Goal: Use online tool/utility

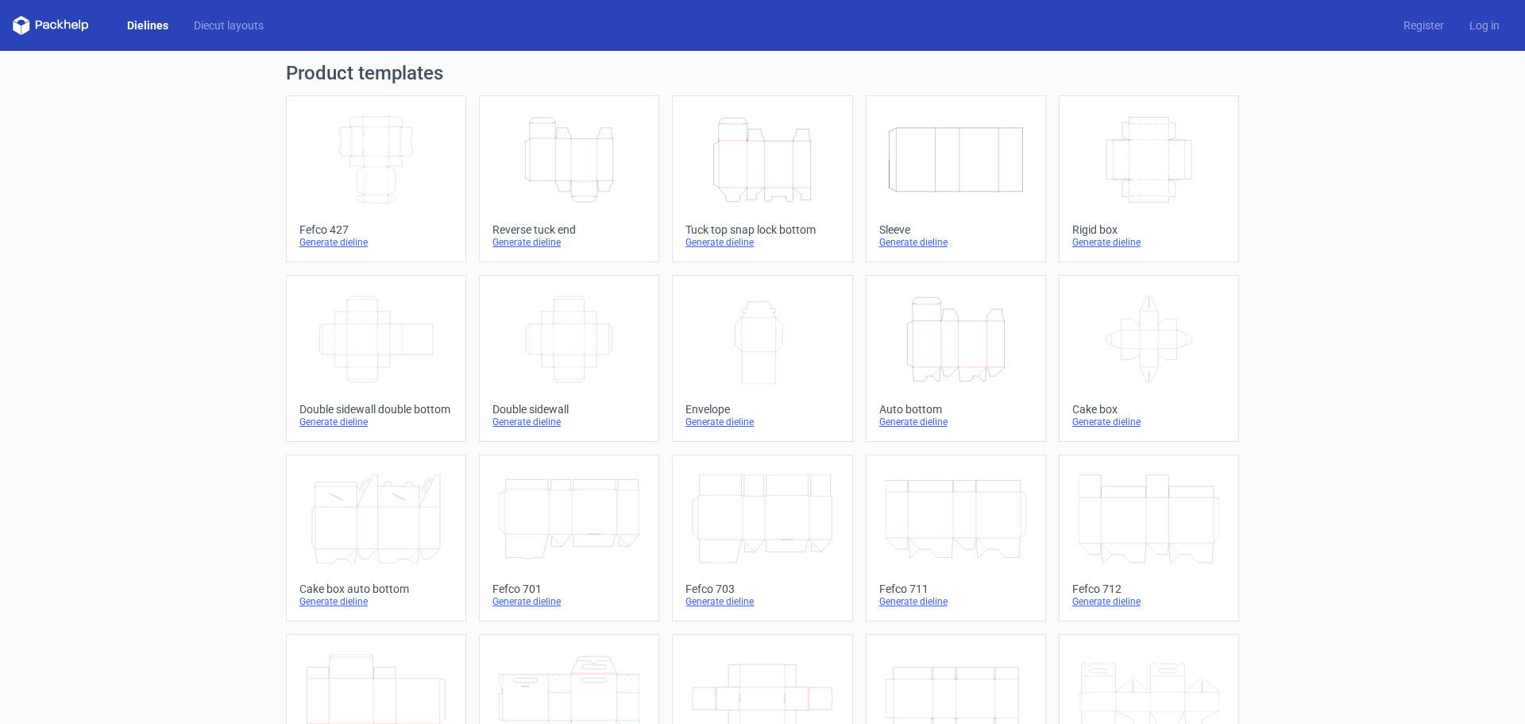
click at [920, 327] on icon "Height Depth Width" at bounding box center [956, 339] width 141 height 89
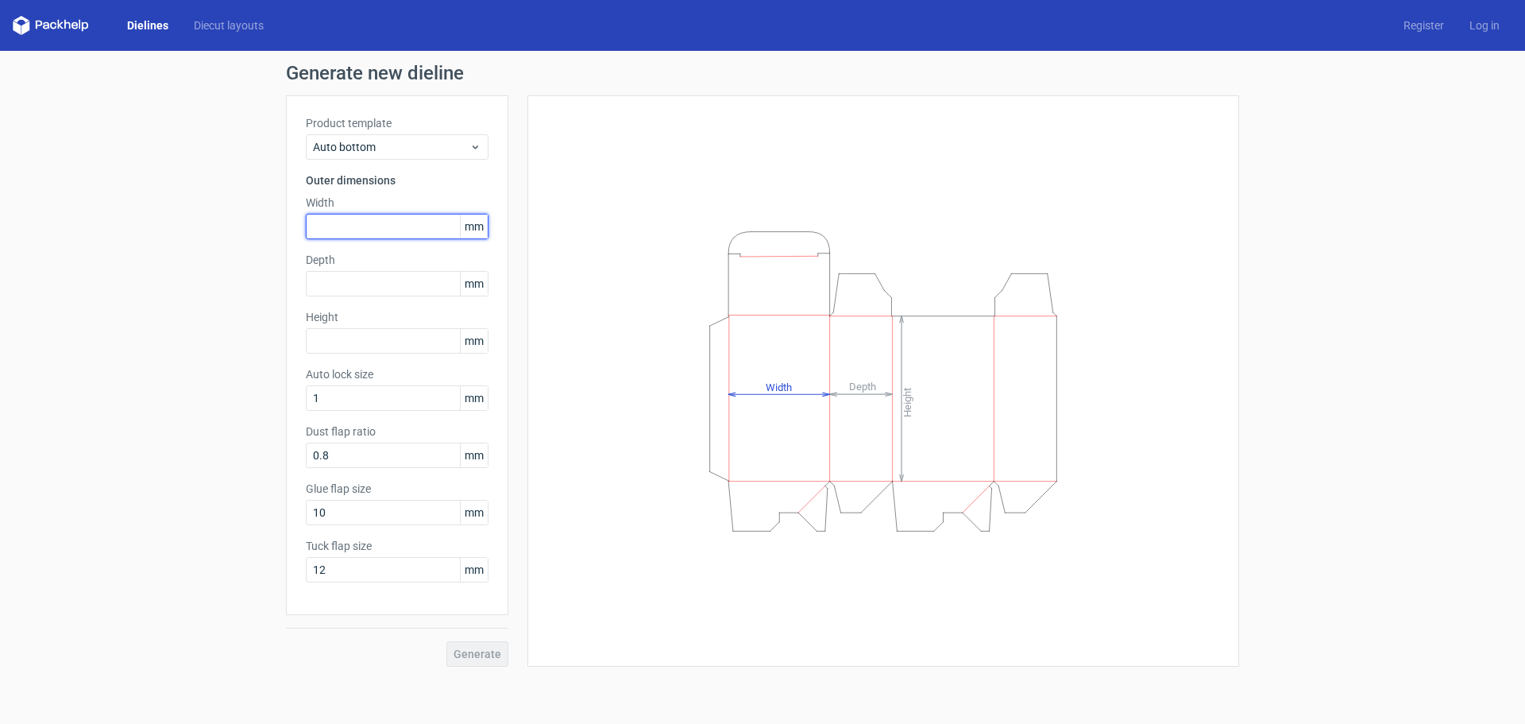
click at [337, 226] on input "text" at bounding box center [397, 226] width 183 height 25
type input "1"
type input "47"
type input "152"
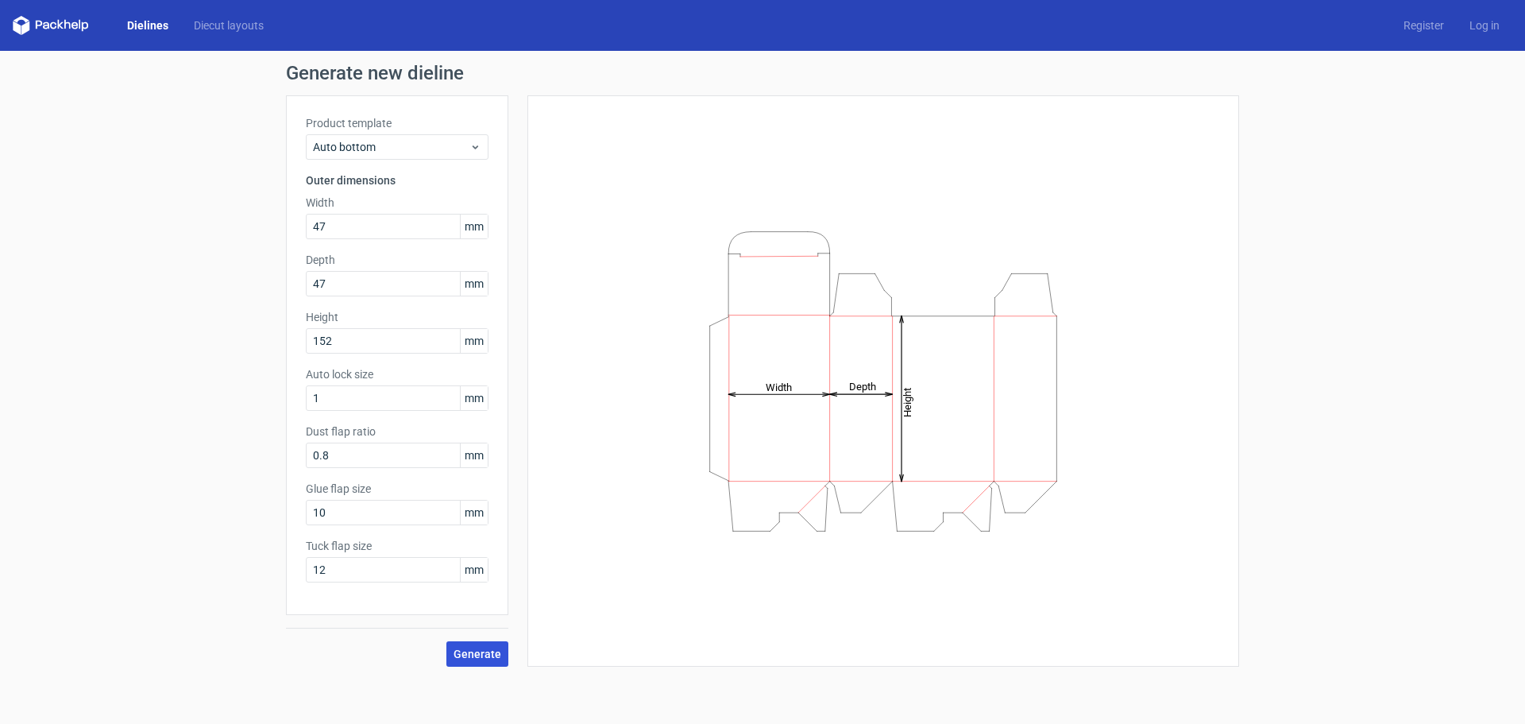
click at [481, 662] on button "Generate" at bounding box center [477, 653] width 62 height 25
